Goal: Find specific page/section: Find specific page/section

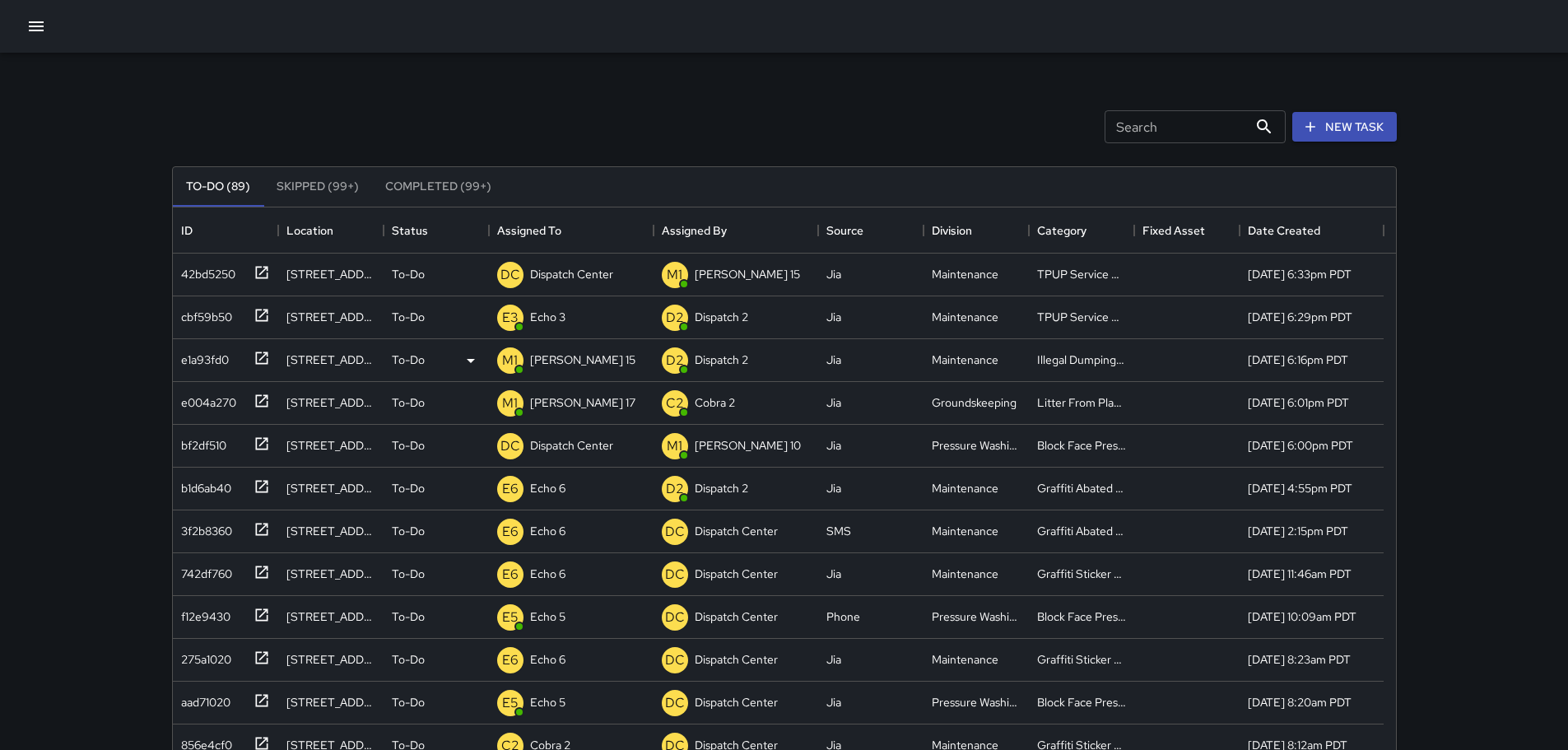
scroll to position [685, 1211]
click at [560, 268] on p "Dispatch Center" at bounding box center [572, 274] width 83 height 17
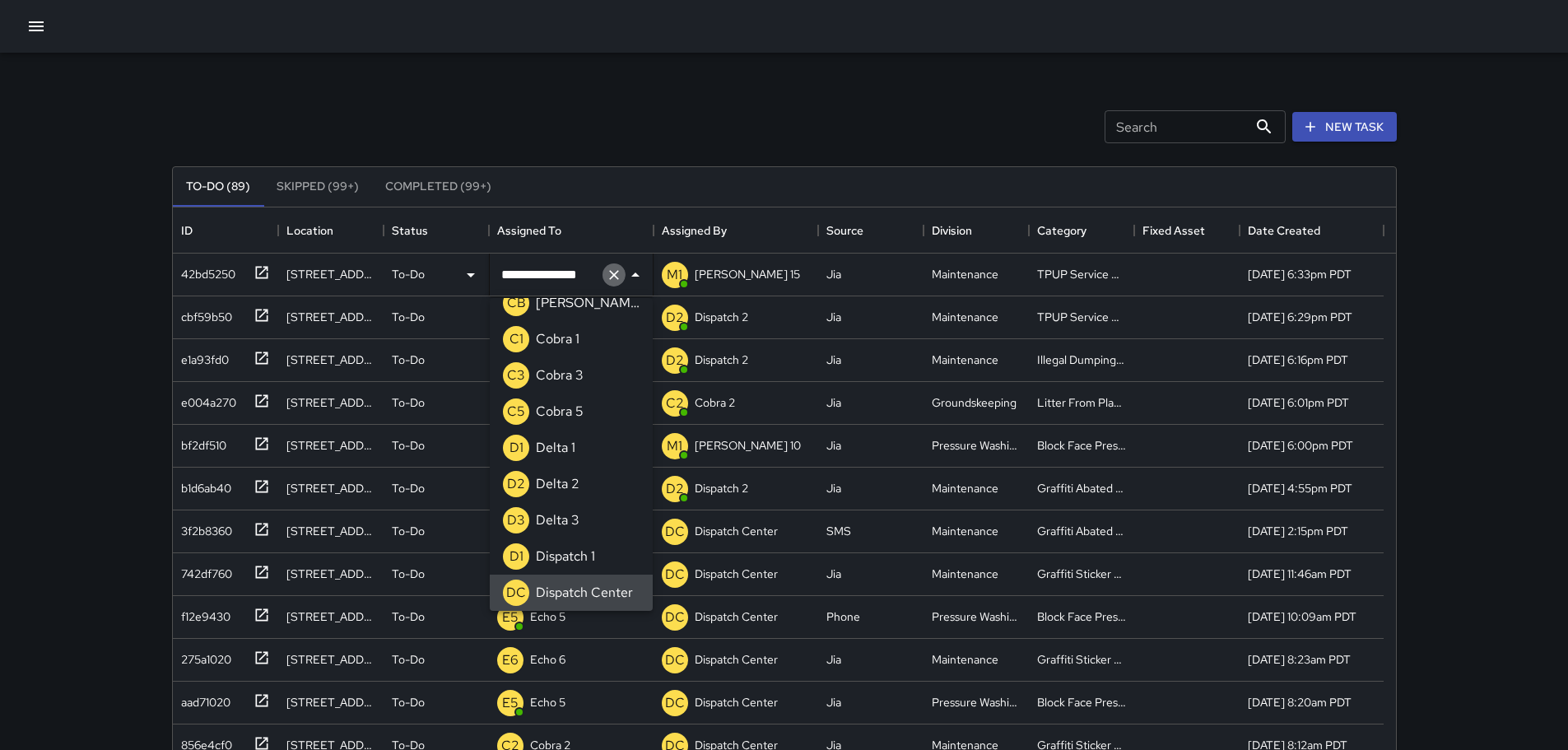
click at [606, 280] on icon "Clear" at bounding box center [615, 275] width 17 height 17
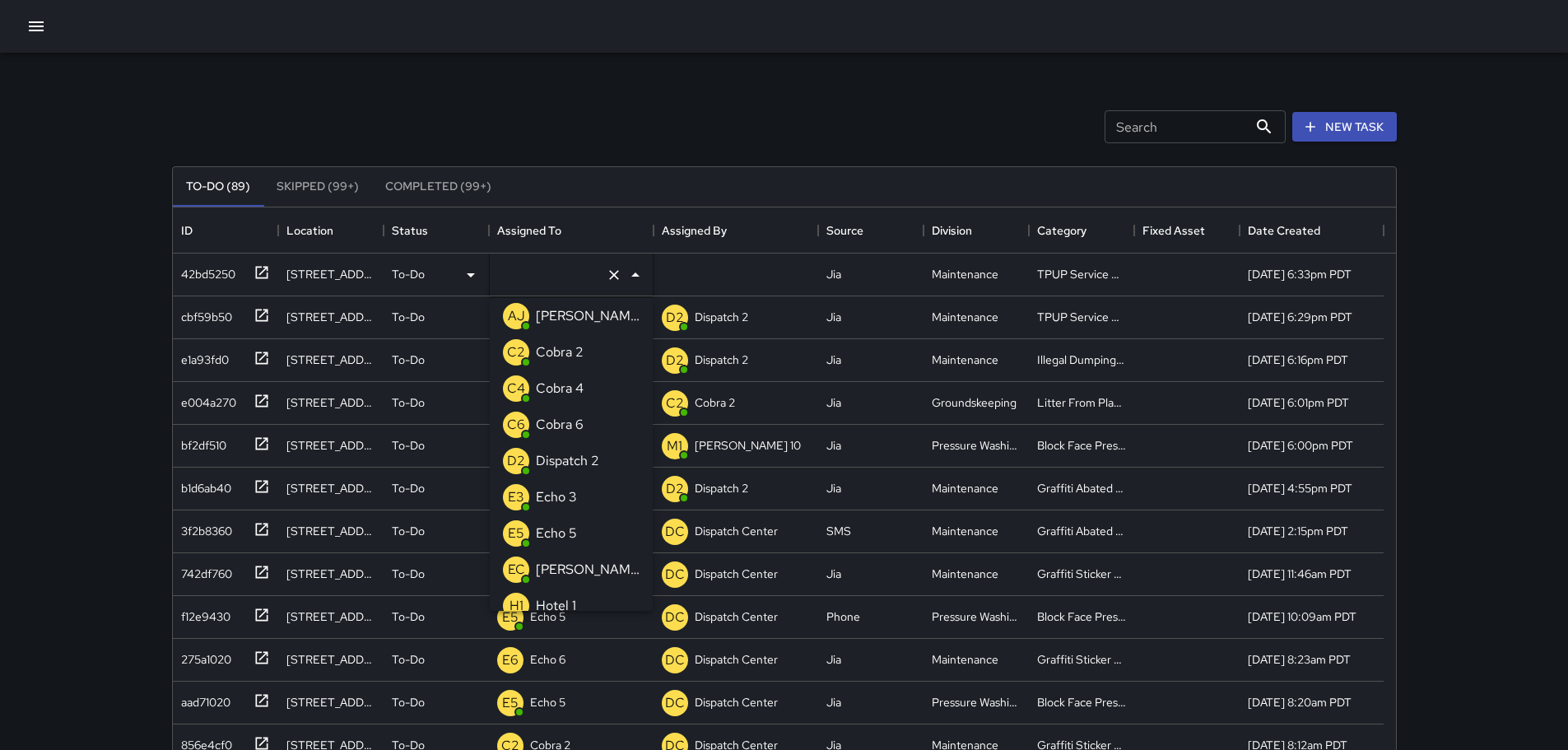
type input "*"
click at [559, 345] on p "Echo 3" at bounding box center [557, 352] width 41 height 20
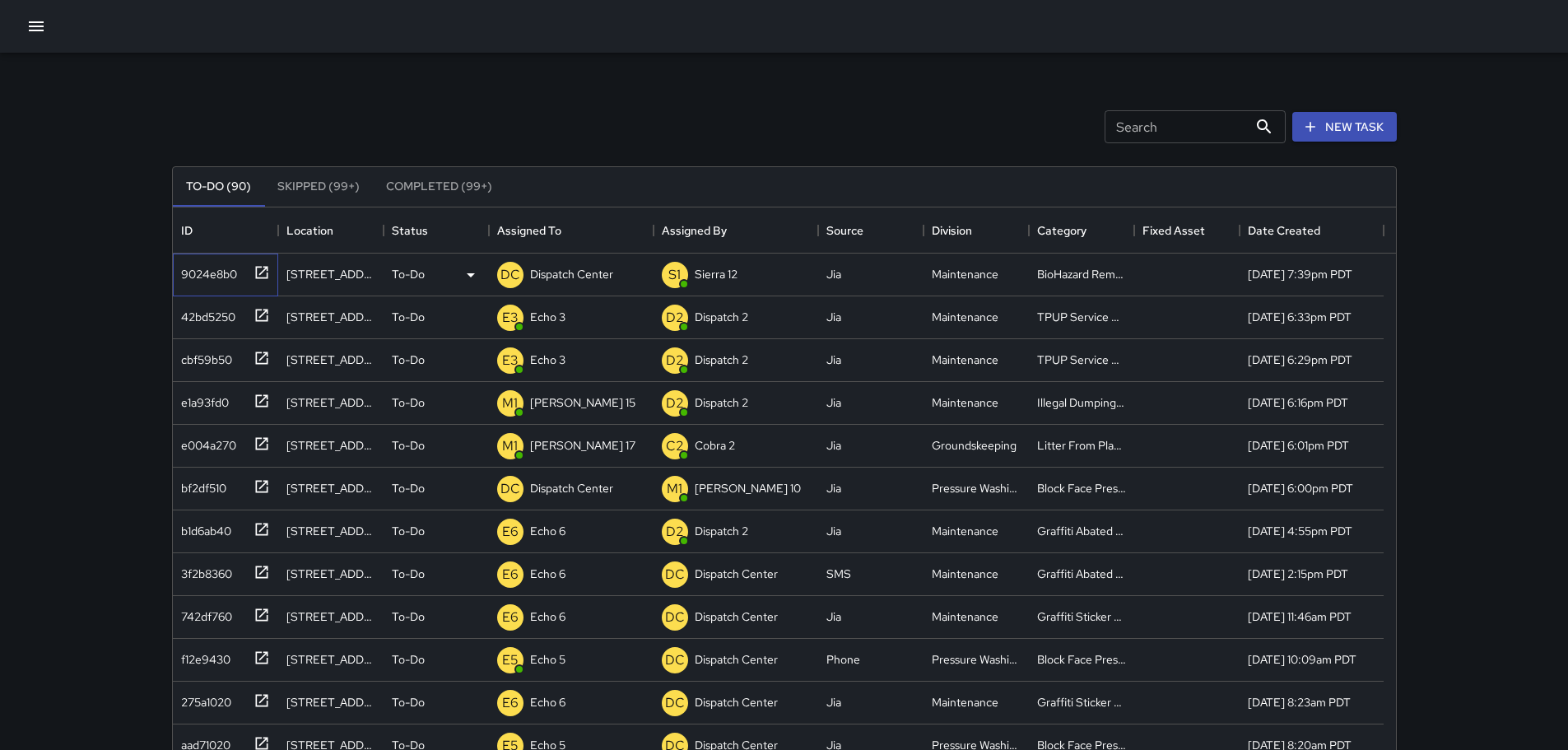
click at [262, 275] on icon at bounding box center [262, 272] width 17 height 17
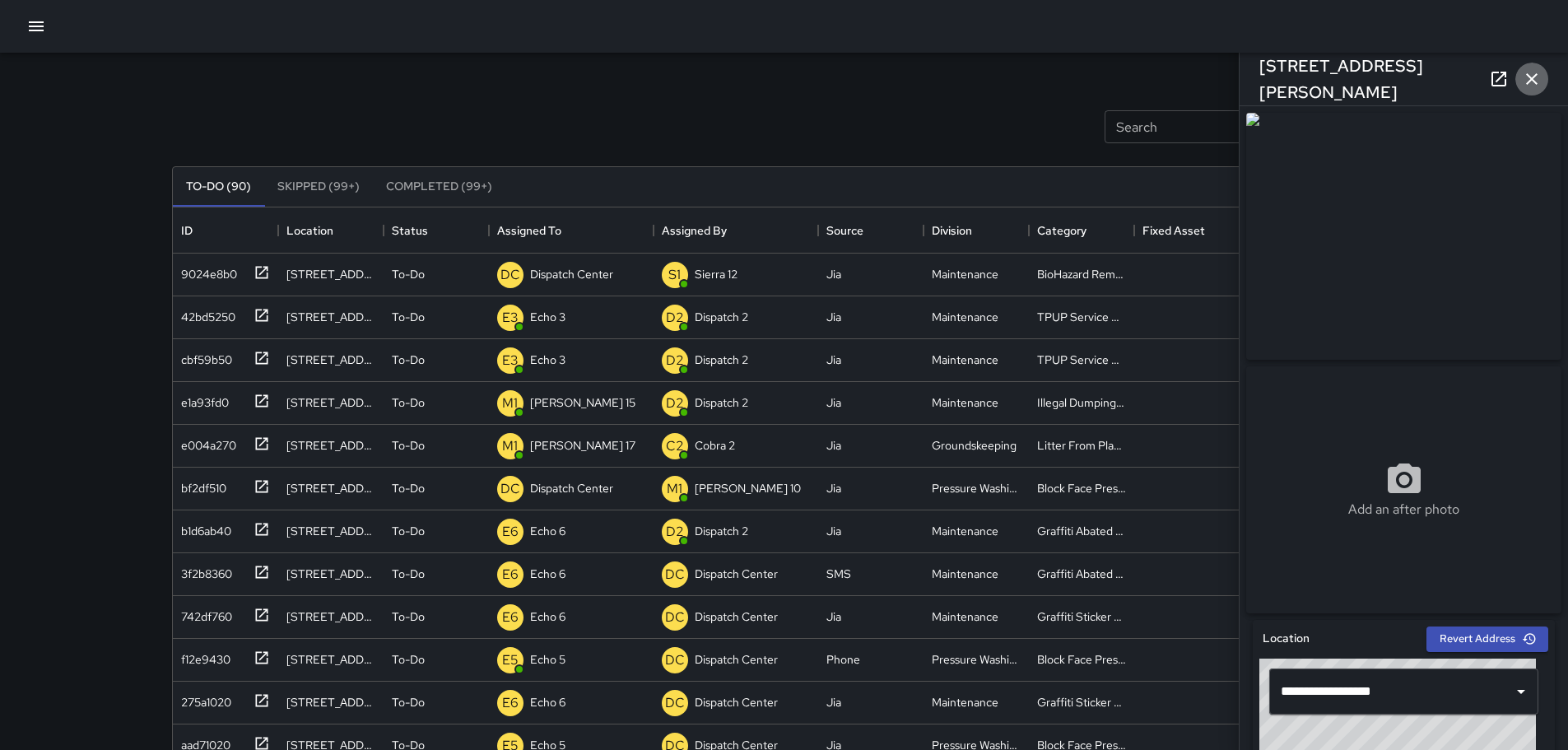
click at [1545, 85] on button "button" at bounding box center [1532, 79] width 33 height 33
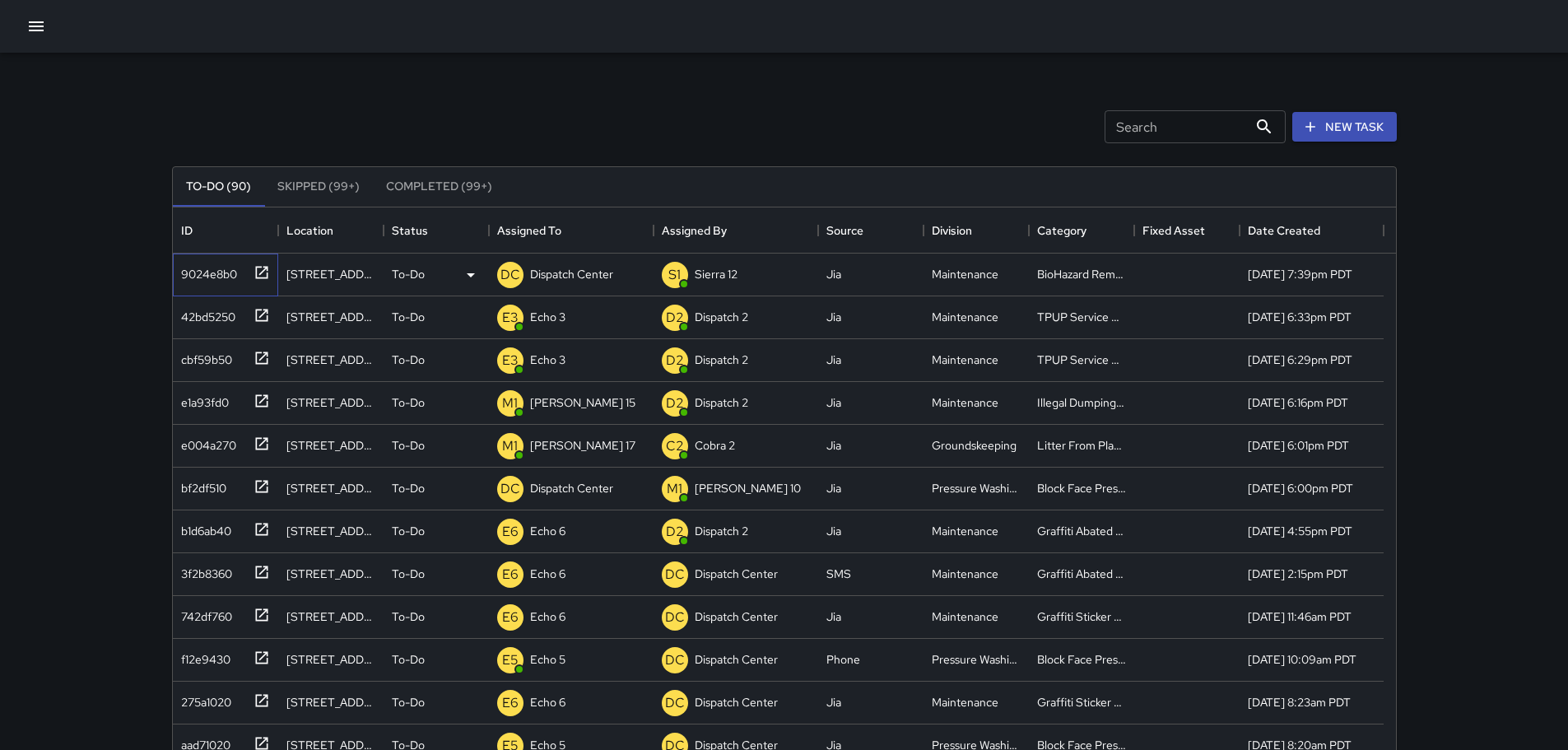
click at [264, 274] on icon at bounding box center [262, 272] width 17 height 17
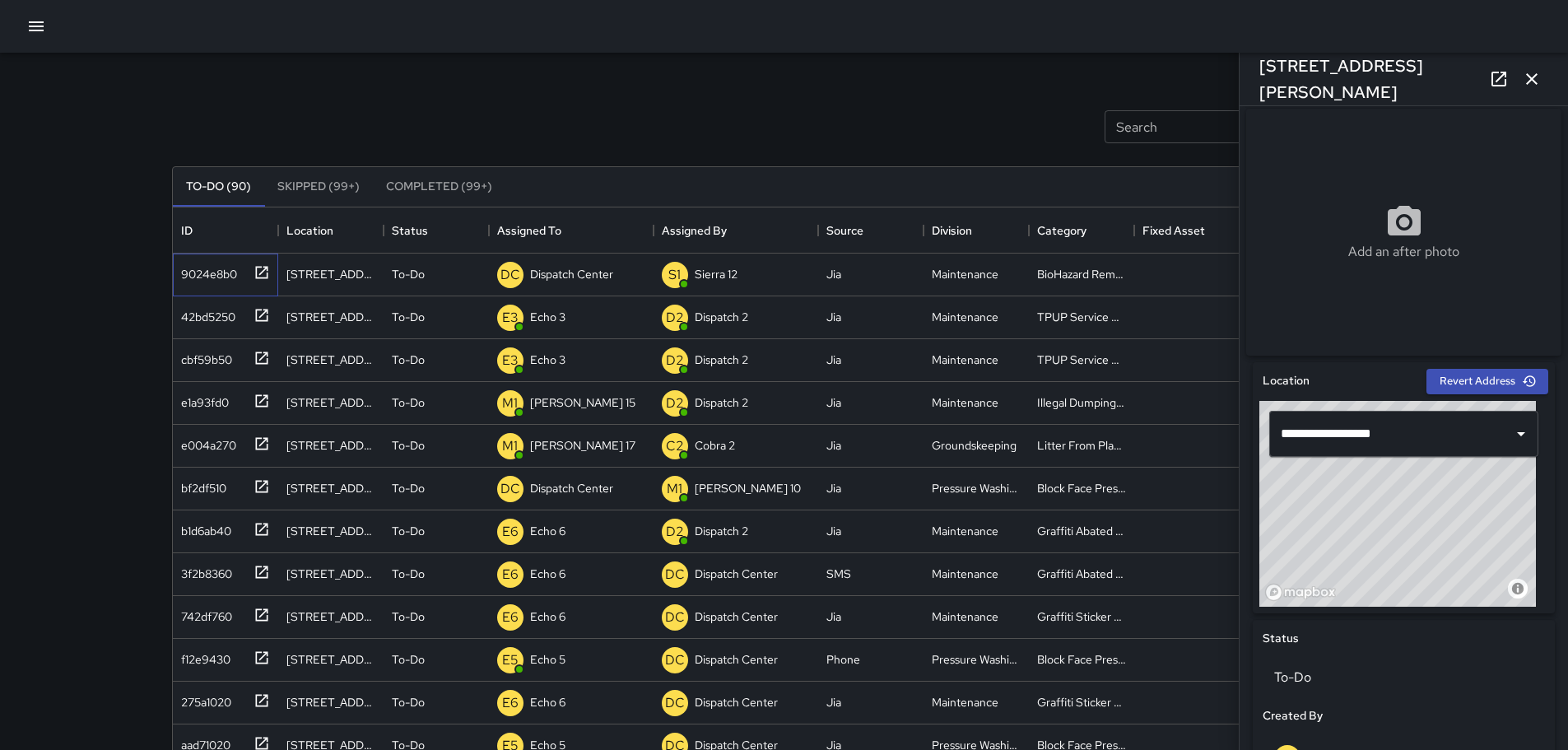
scroll to position [271, 0]
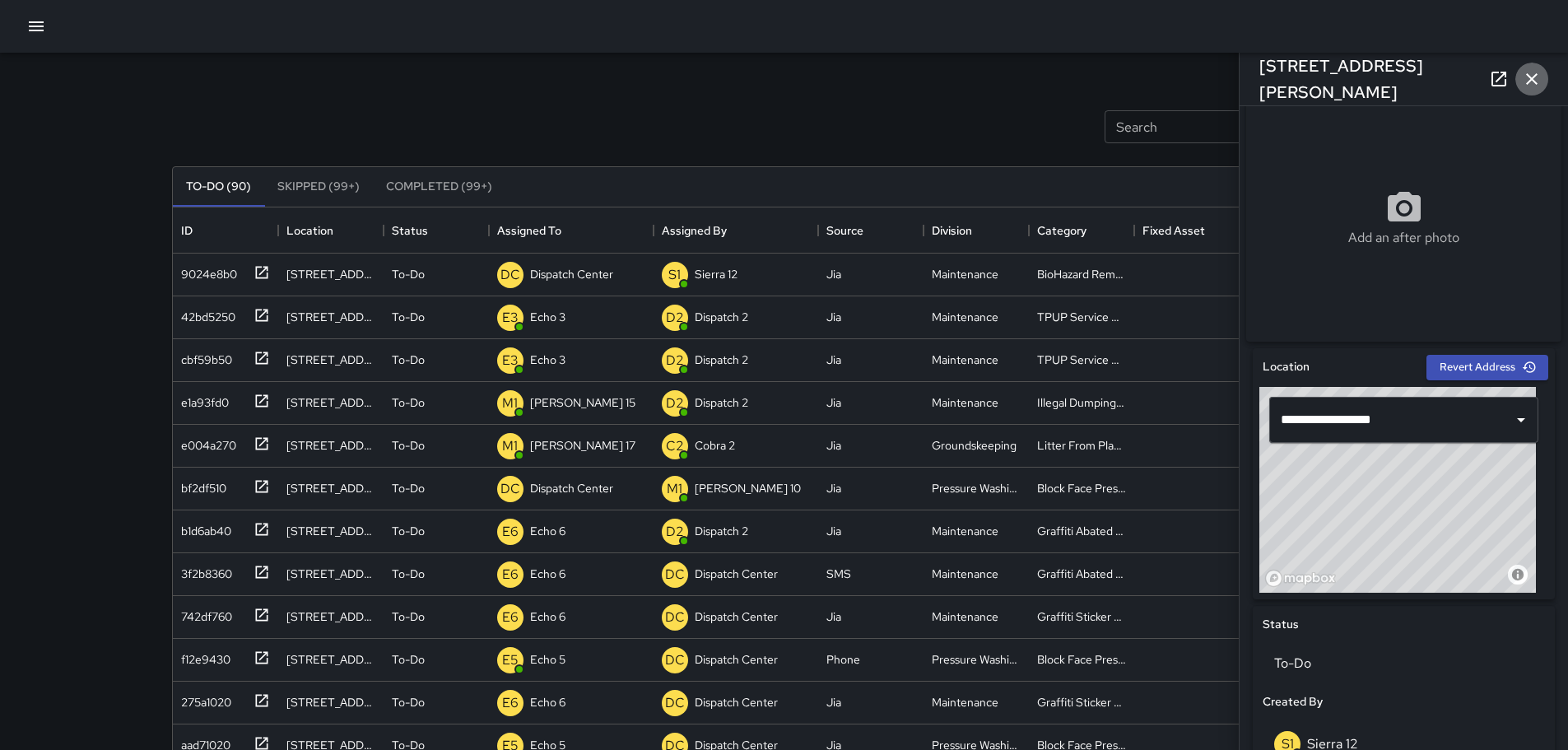
click at [1545, 78] on button "button" at bounding box center [1532, 79] width 33 height 33
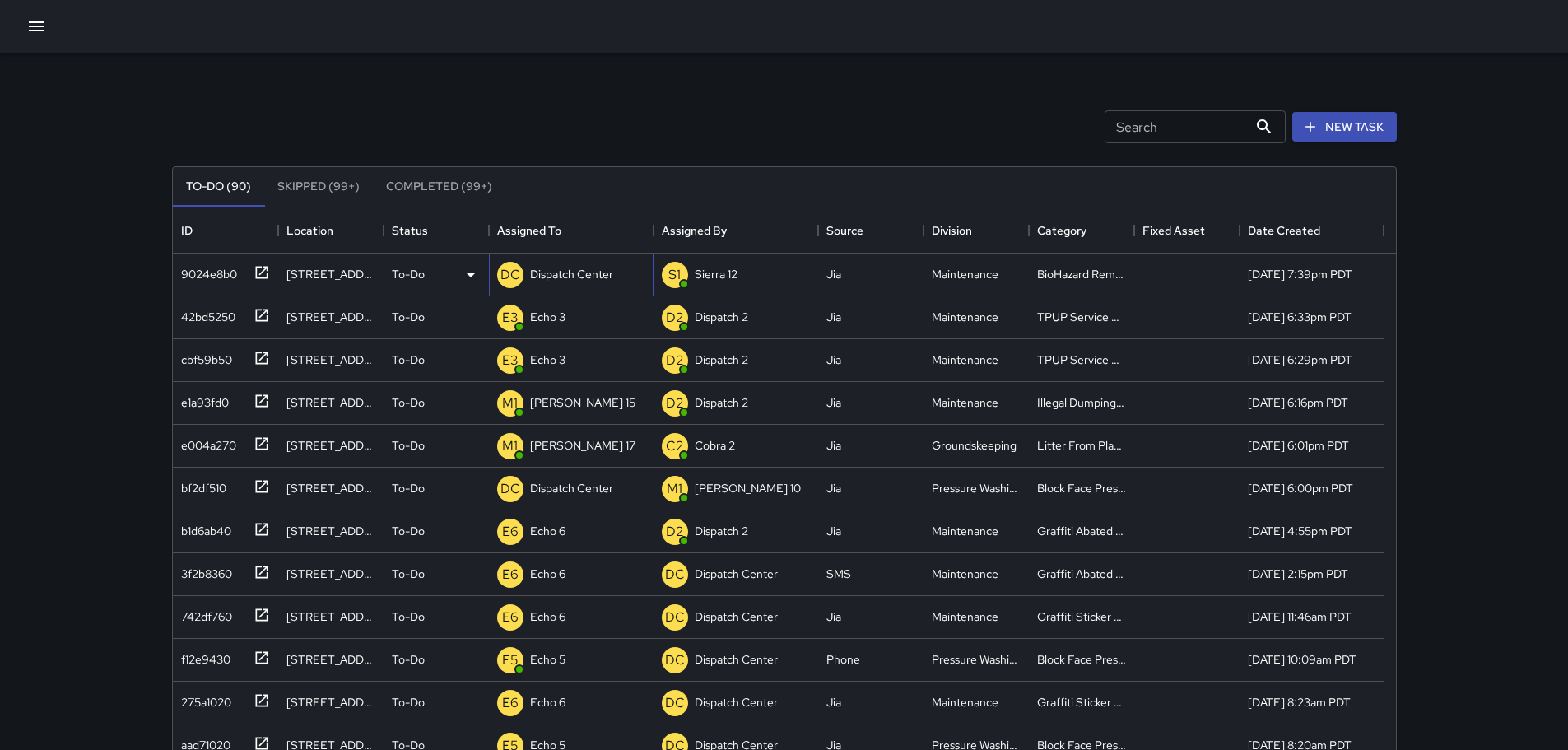
click at [574, 268] on p "Dispatch Center" at bounding box center [572, 274] width 83 height 17
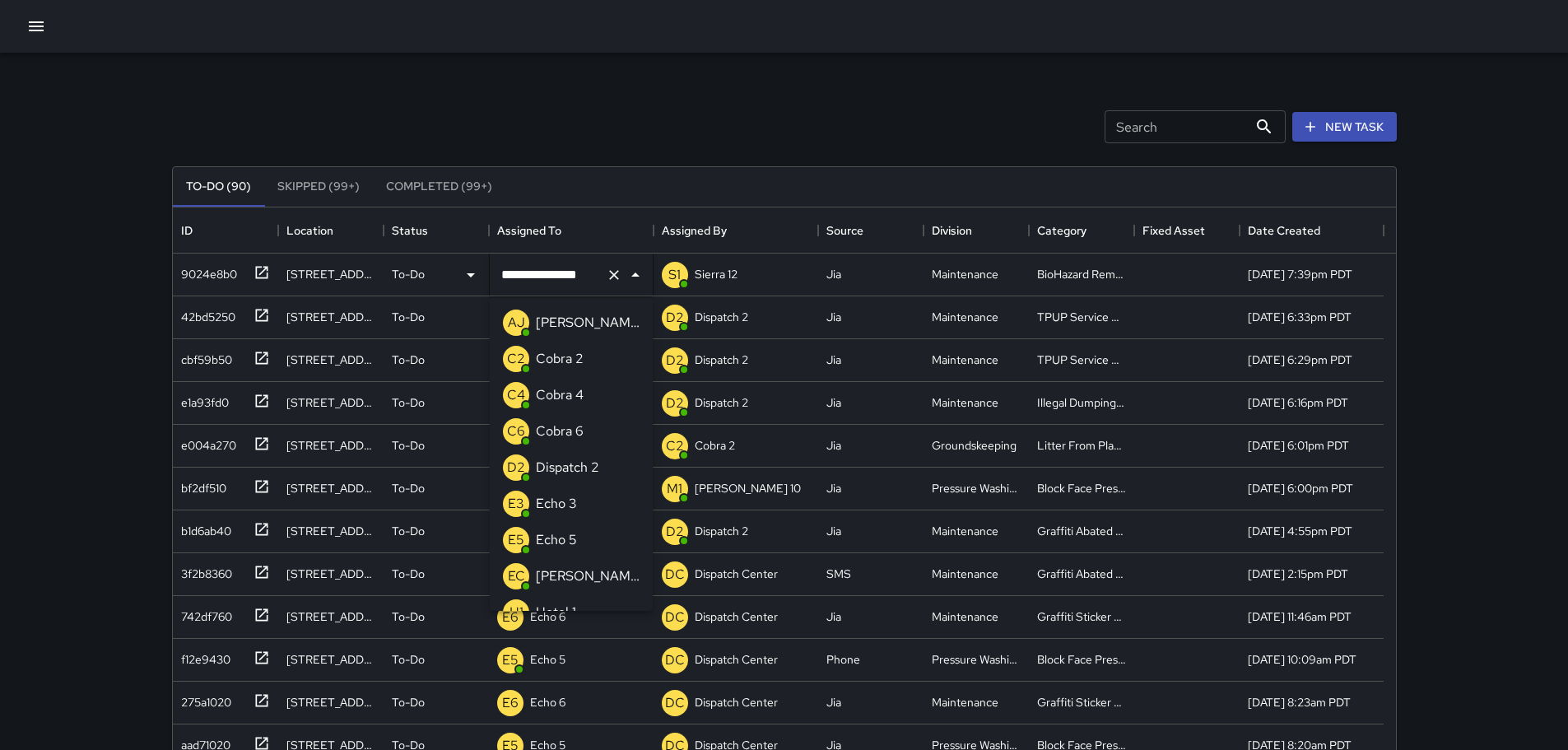
scroll to position [961, 0]
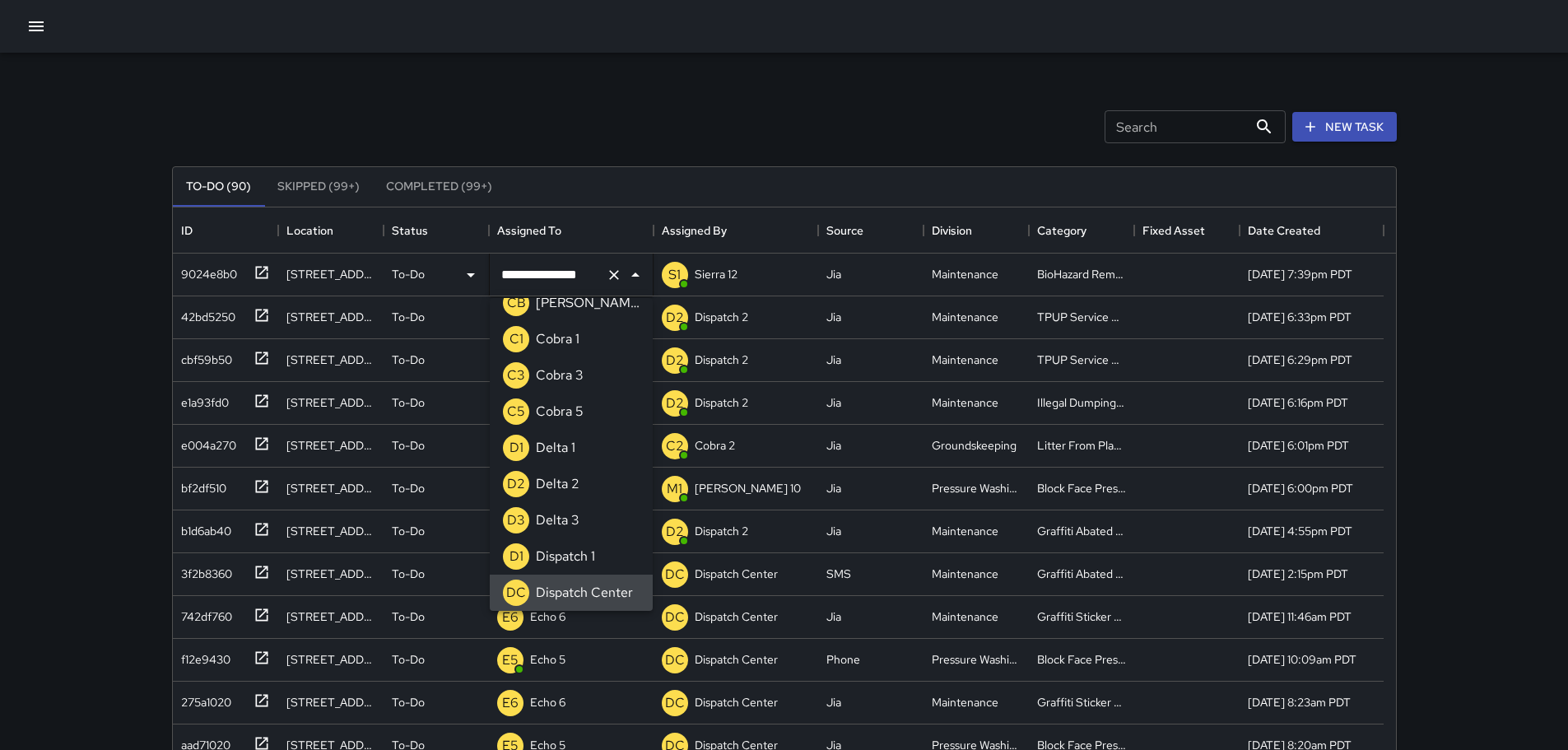
click at [606, 270] on icon "Clear" at bounding box center [615, 275] width 17 height 17
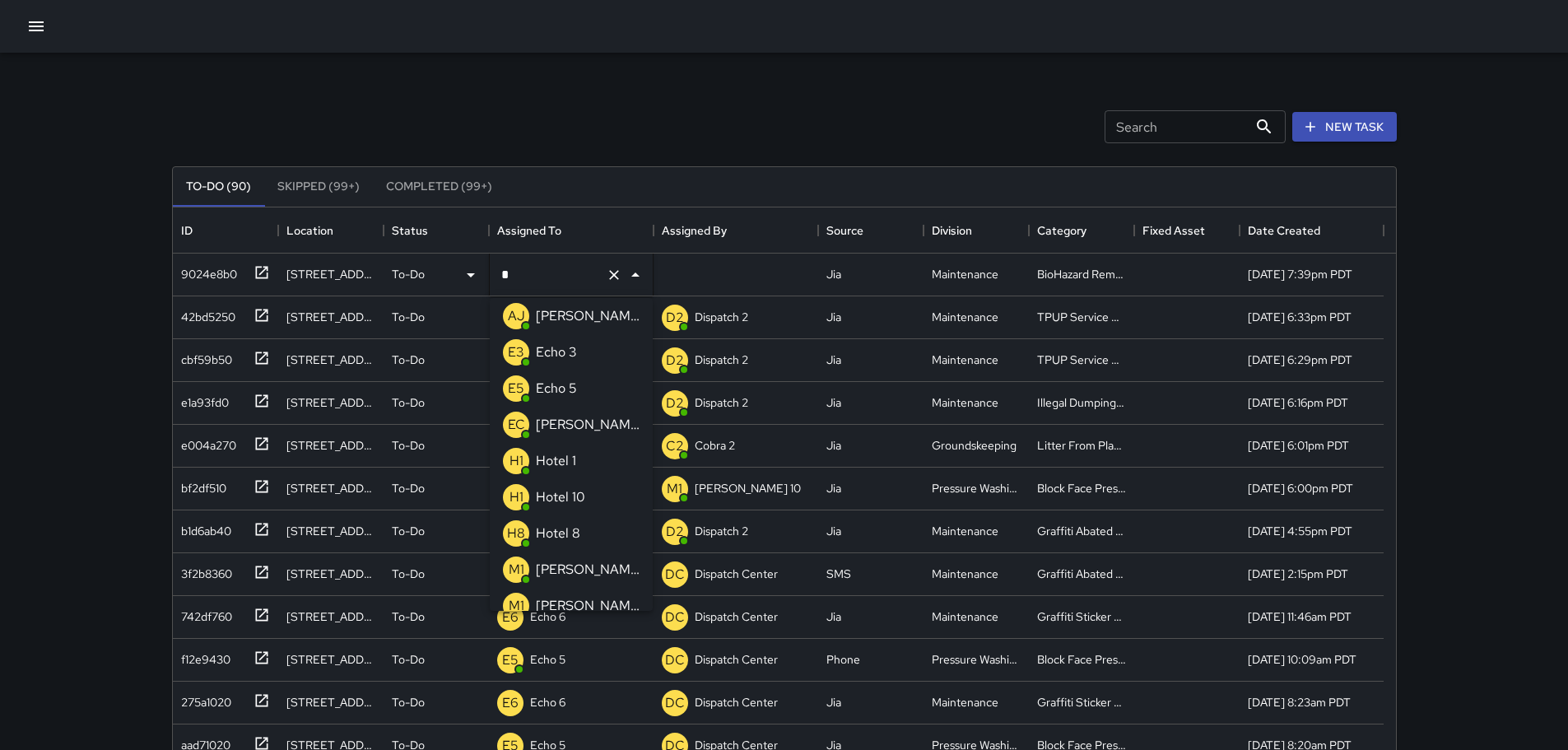
type input "**"
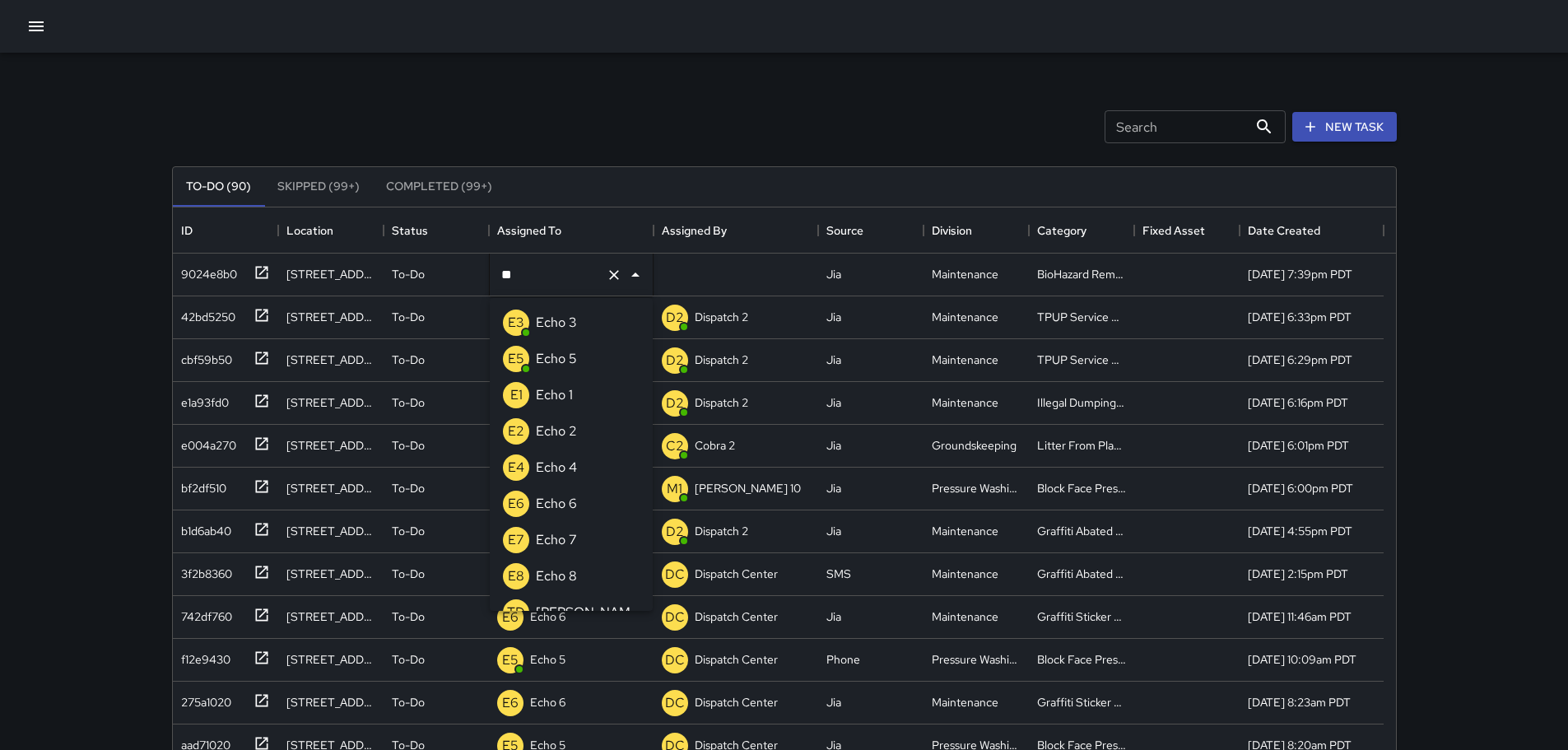
click at [542, 319] on p "Echo 3" at bounding box center [557, 322] width 41 height 20
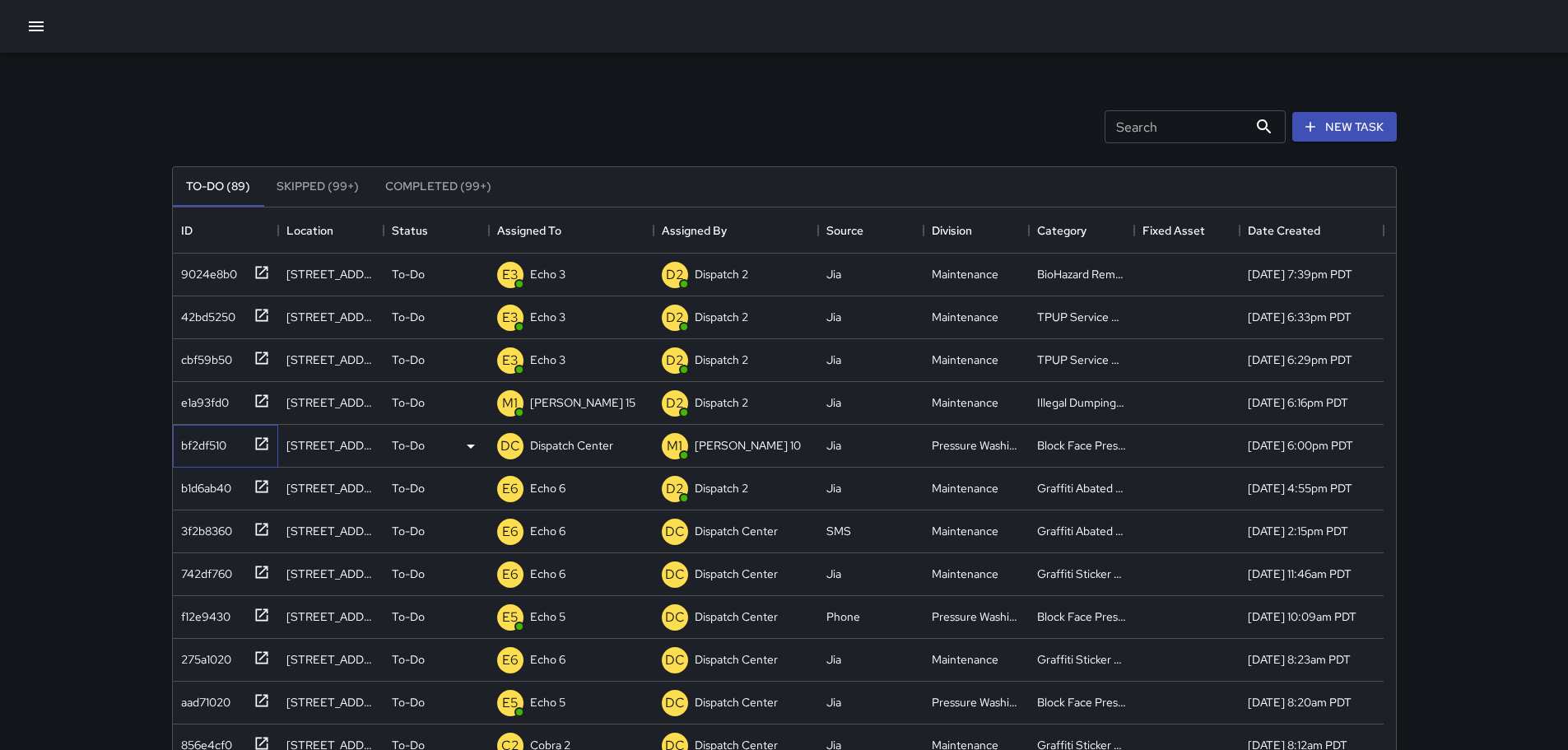
click at [263, 441] on icon at bounding box center [261, 442] width 12 height 12
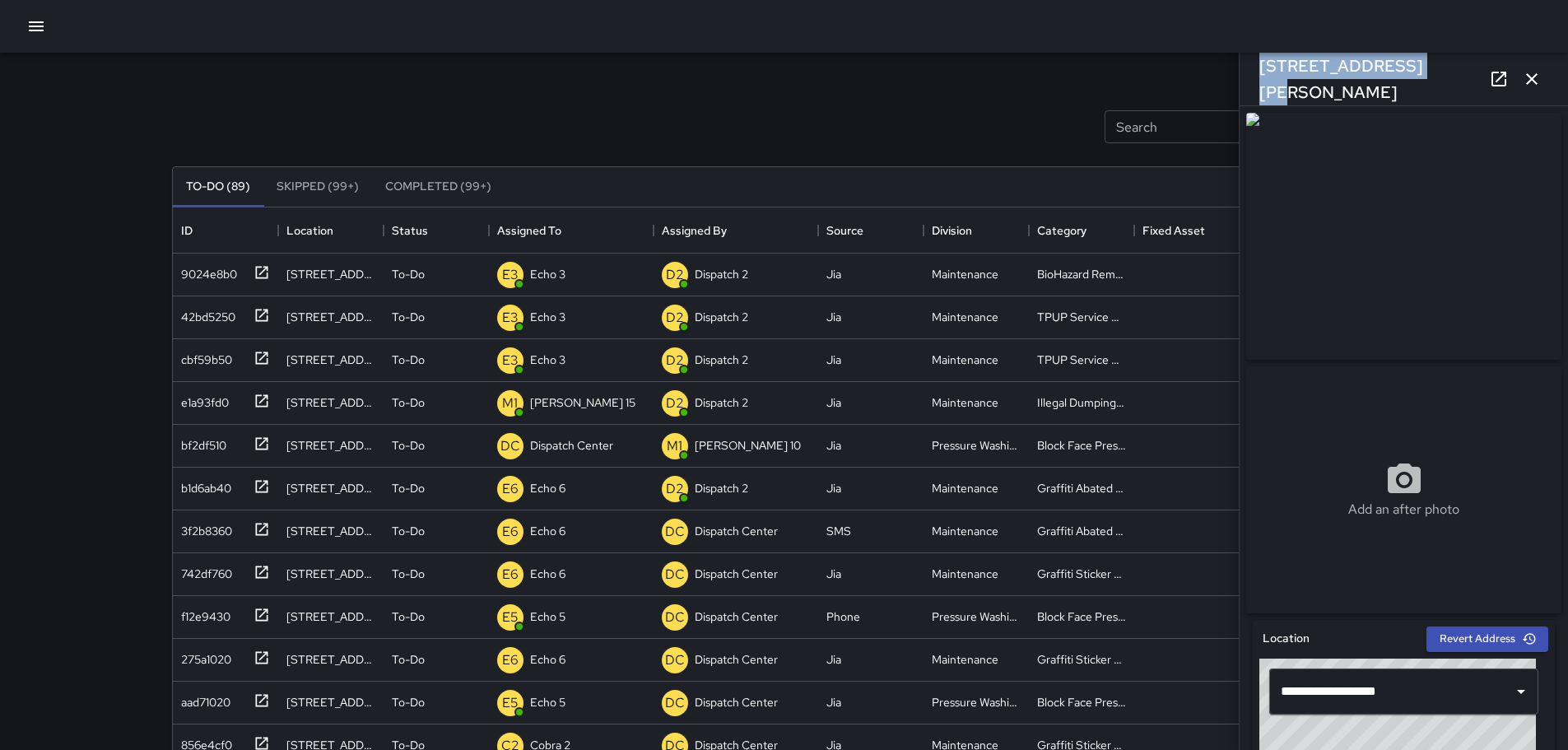
drag, startPoint x: 1424, startPoint y: 73, endPoint x: 1255, endPoint y: 83, distance: 169.3
click at [1255, 83] on div "[STREET_ADDRESS][PERSON_NAME]" at bounding box center [1403, 79] width 328 height 52
copy h6 "[STREET_ADDRESS][PERSON_NAME]"
click at [556, 448] on p "Dispatch Center" at bounding box center [572, 445] width 83 height 17
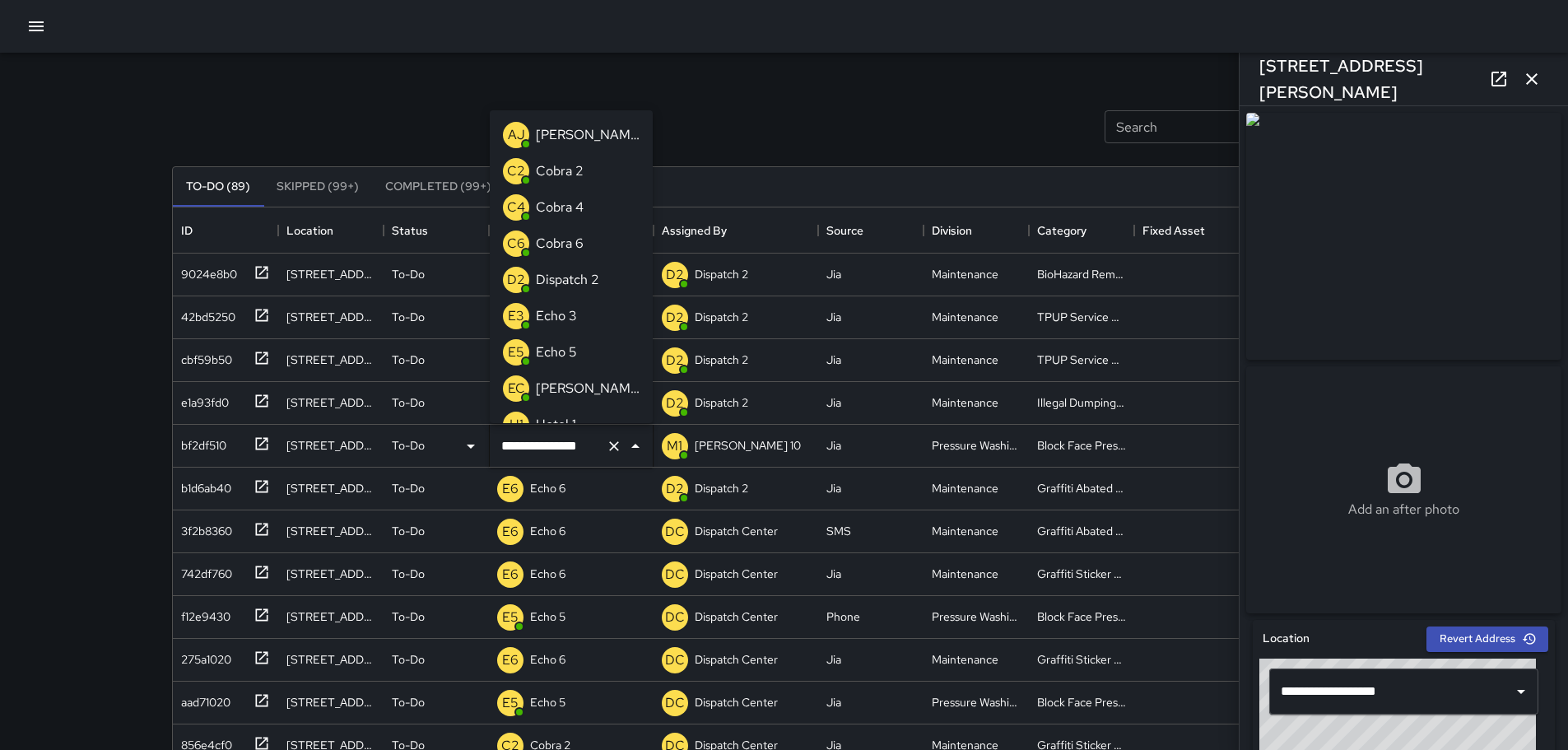
scroll to position [961, 0]
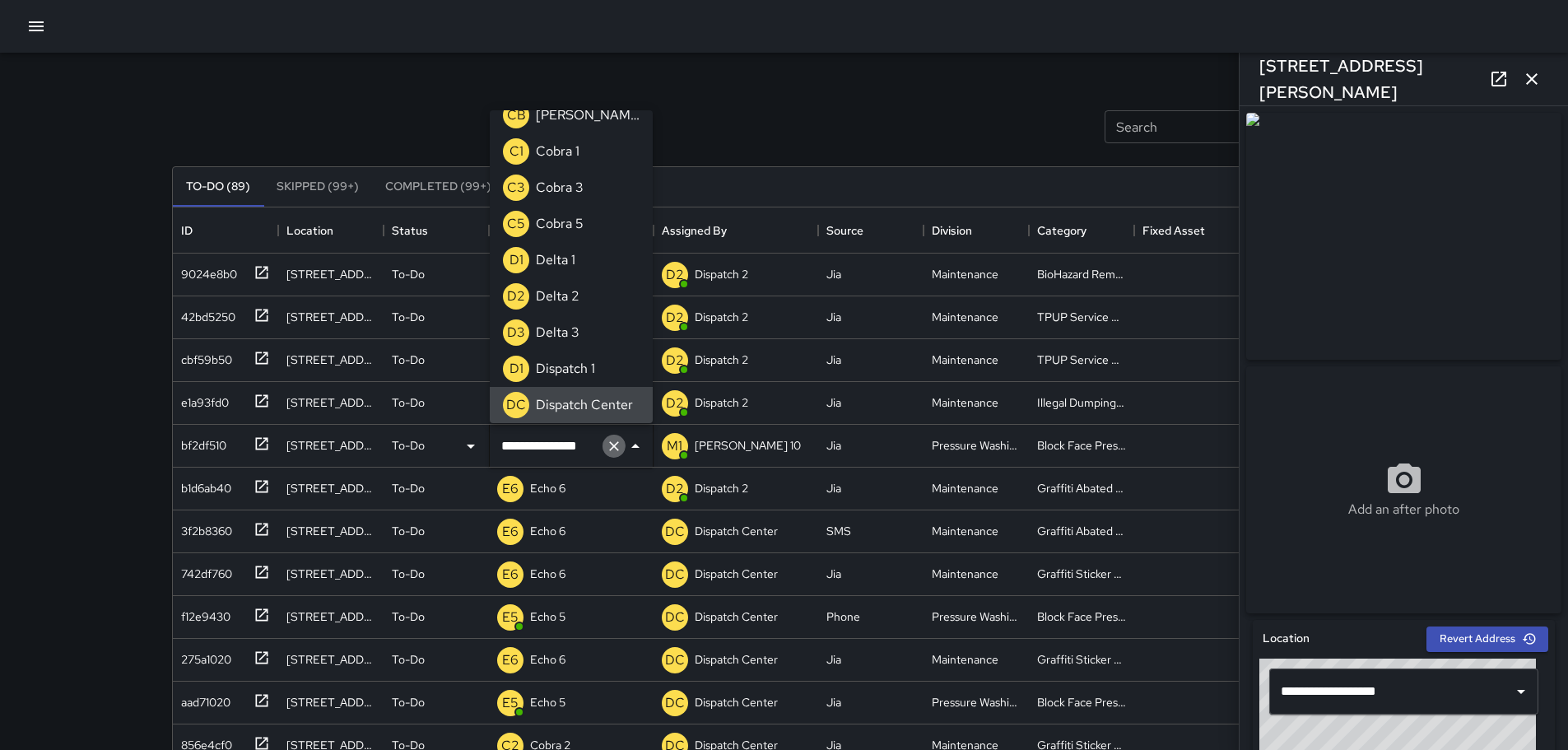
click at [620, 445] on icon "Clear" at bounding box center [615, 446] width 17 height 17
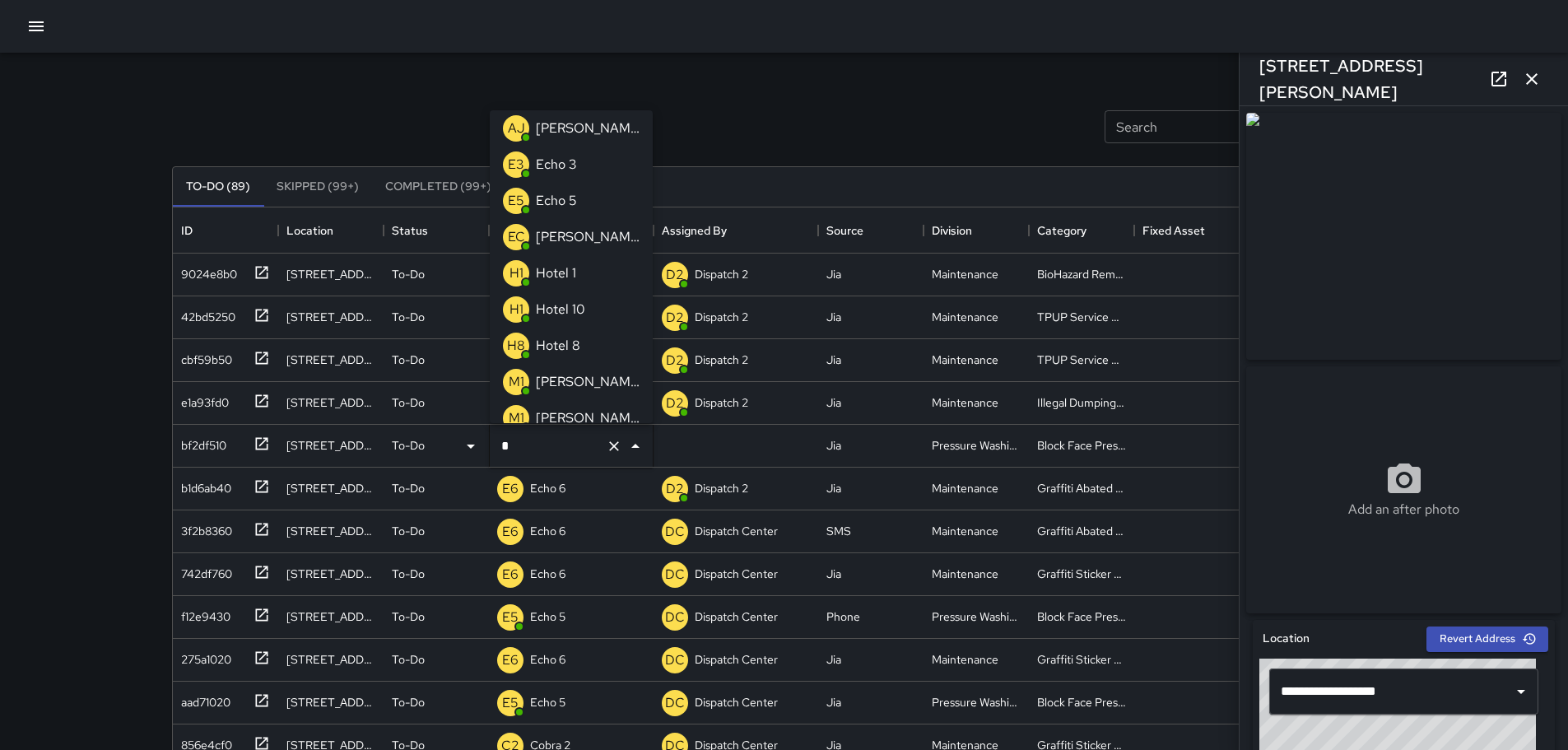
type input "**"
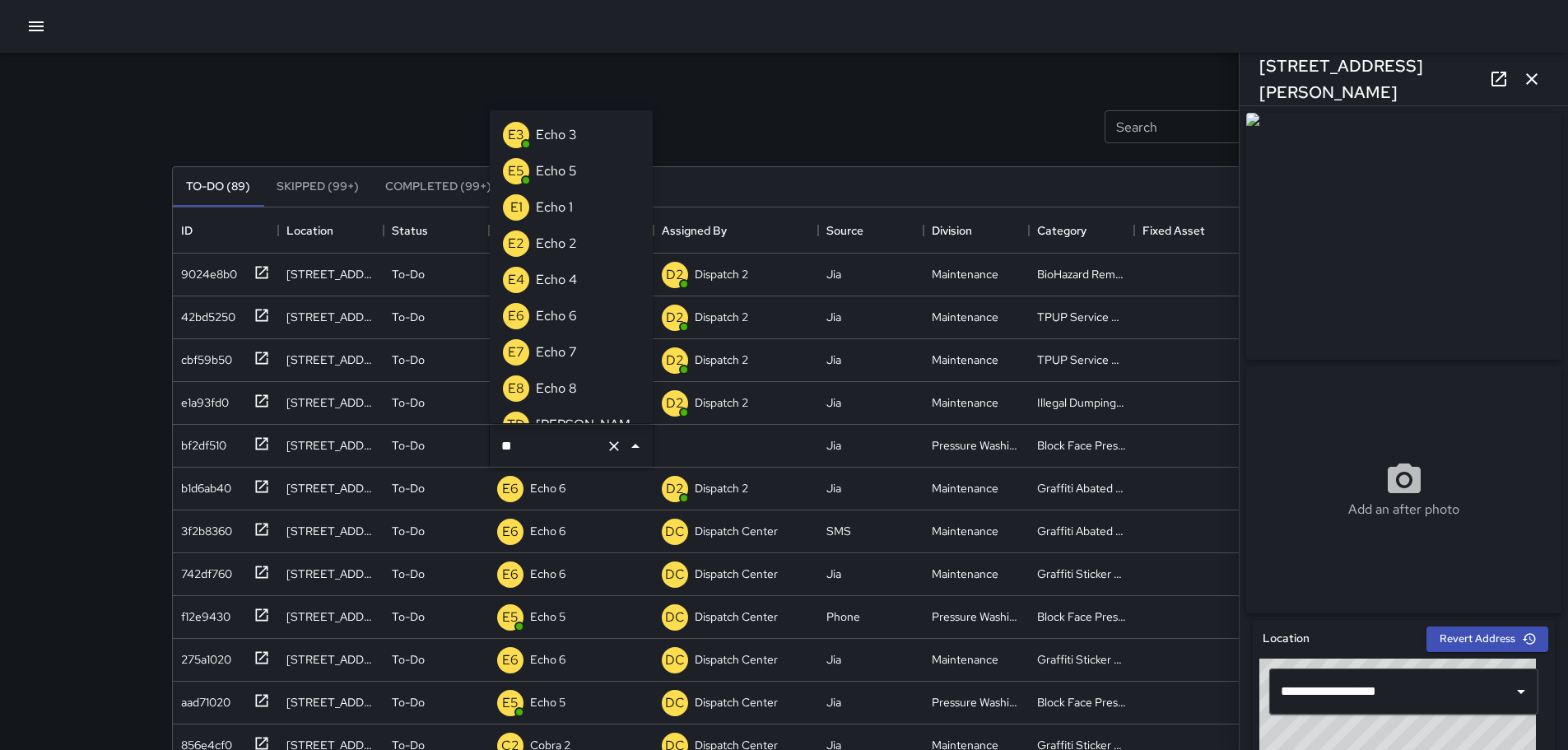
click at [559, 140] on p "Echo 3" at bounding box center [557, 135] width 41 height 20
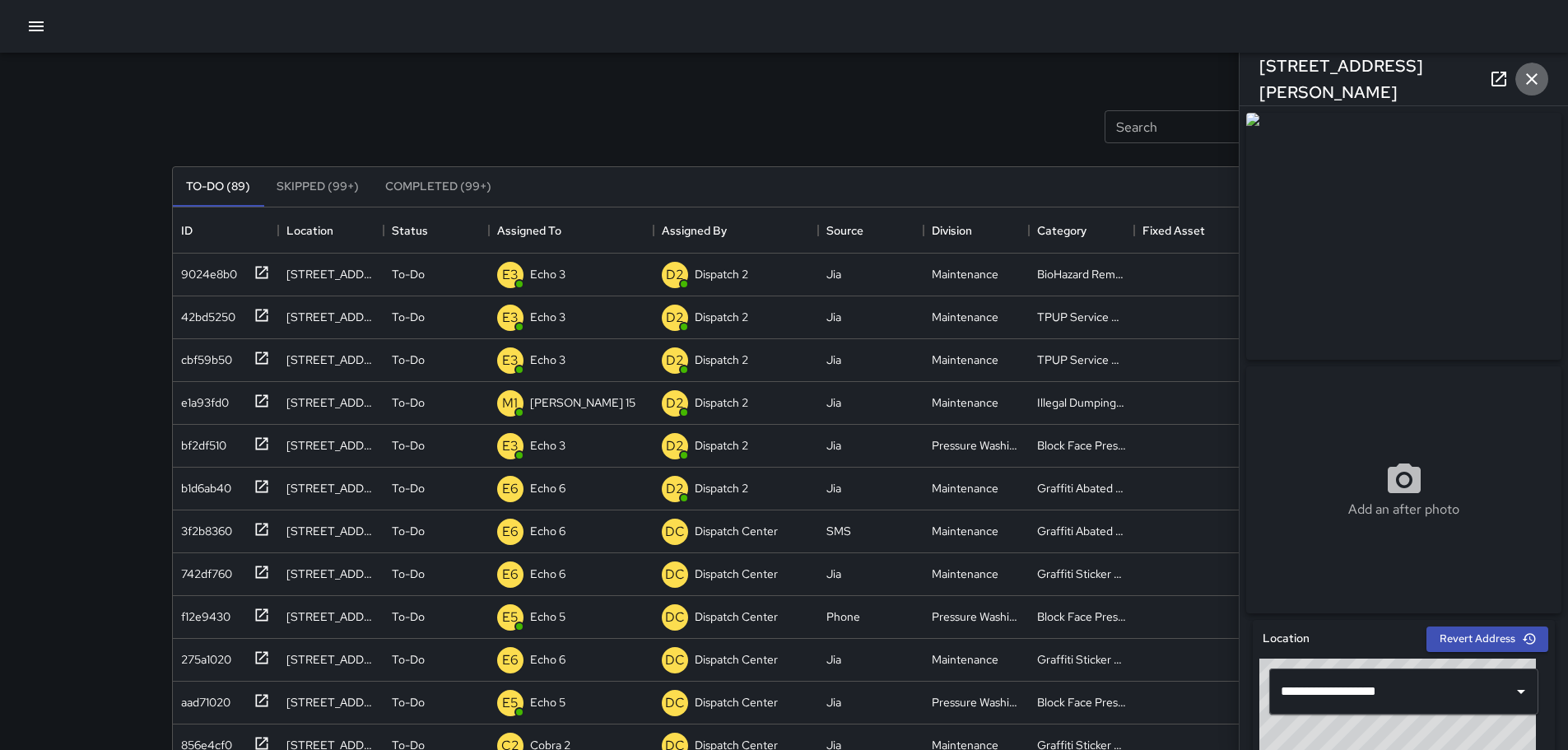
click at [1545, 81] on button "button" at bounding box center [1532, 79] width 33 height 33
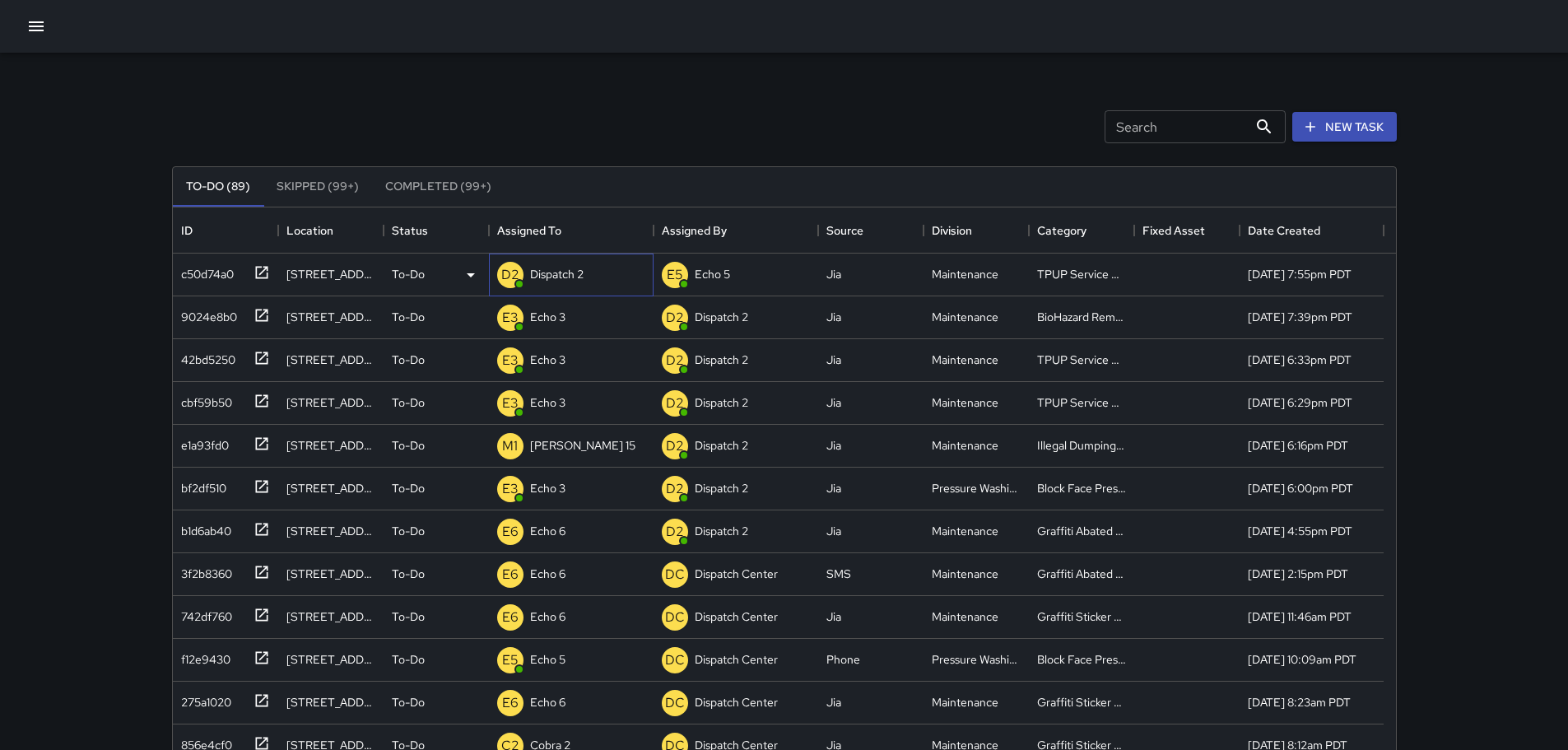
click at [548, 278] on p "Dispatch 2" at bounding box center [557, 274] width 53 height 17
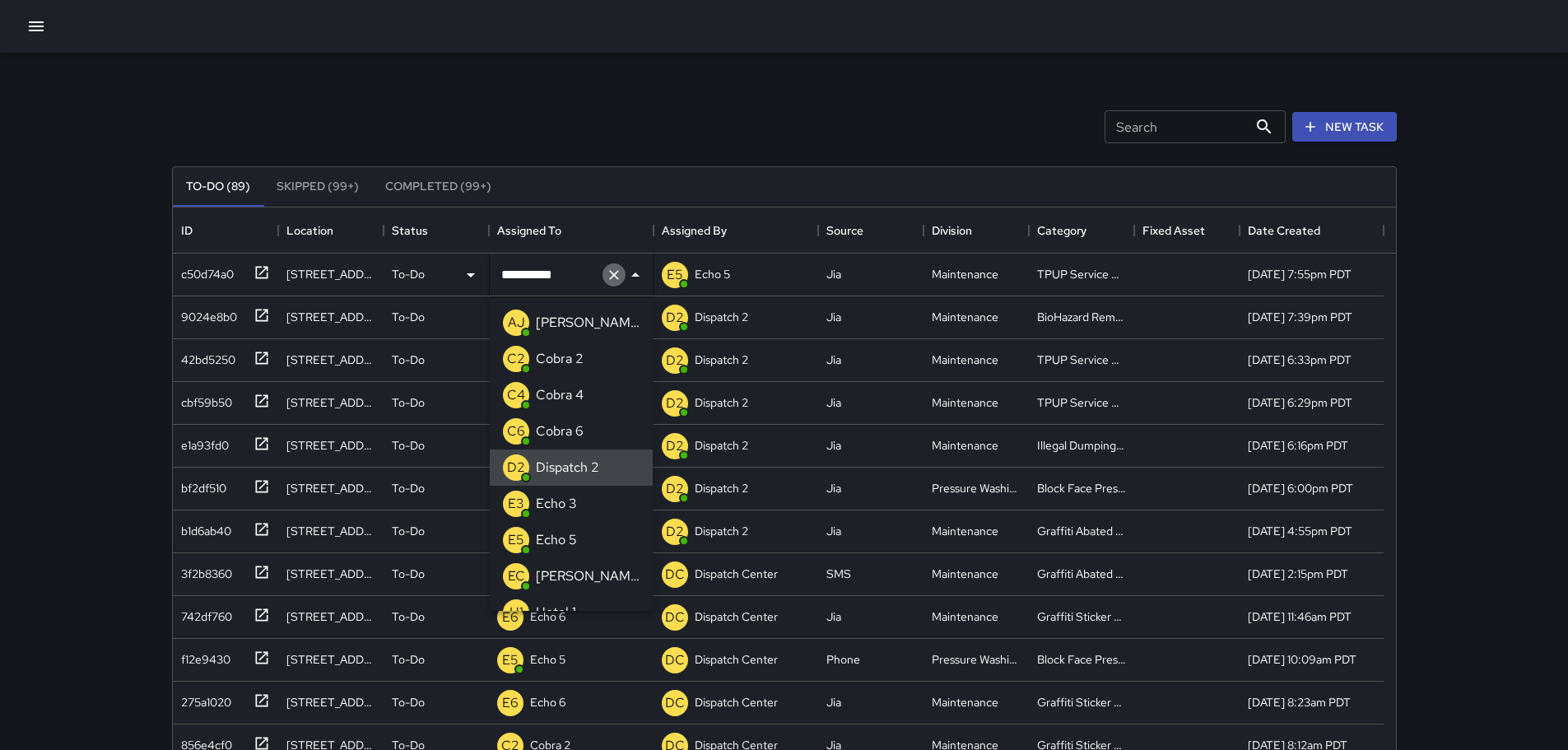
click at [610, 275] on icon "Clear" at bounding box center [615, 275] width 17 height 17
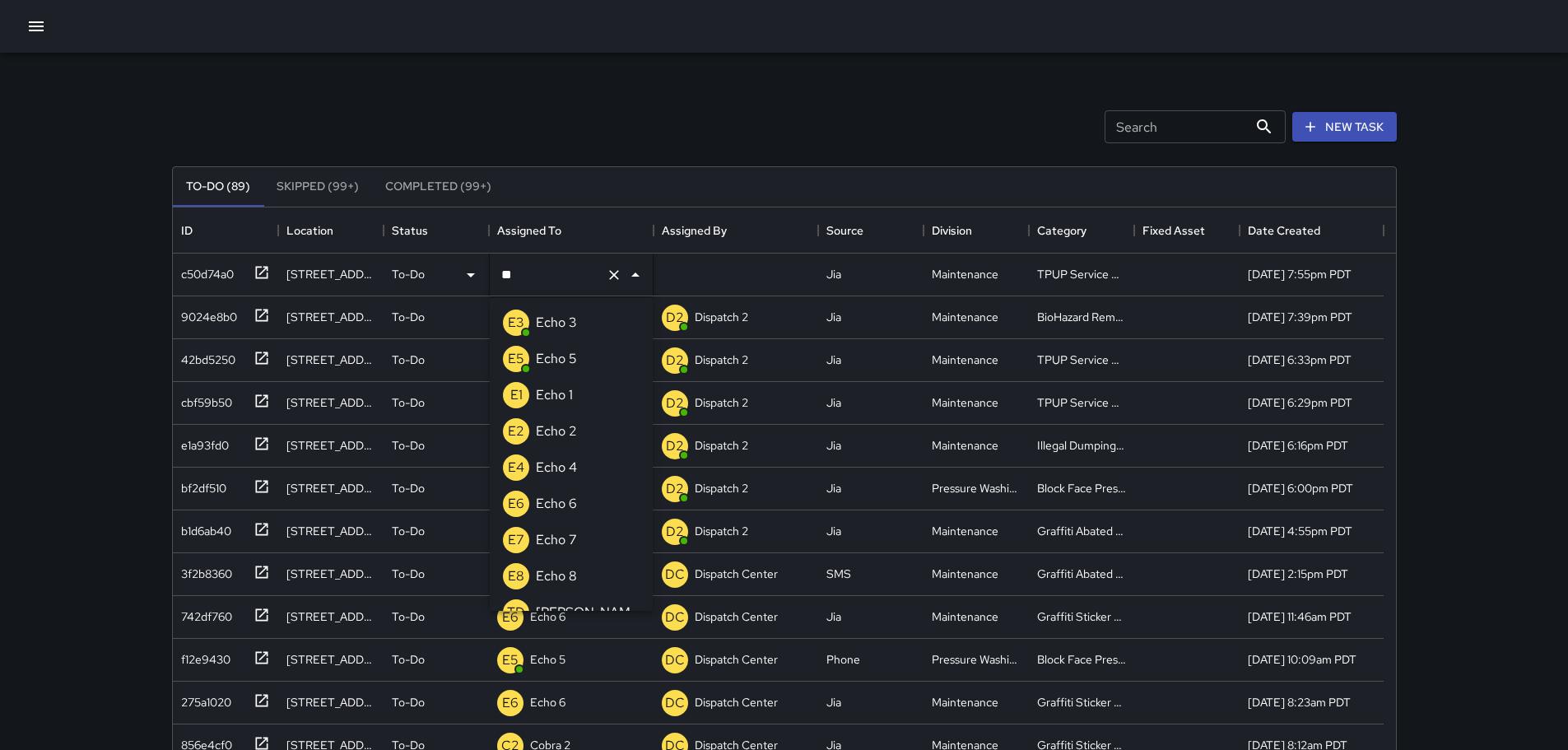
type input "***"
click at [568, 328] on p "Echo 3" at bounding box center [557, 322] width 41 height 20
